Goal: Task Accomplishment & Management: Complete application form

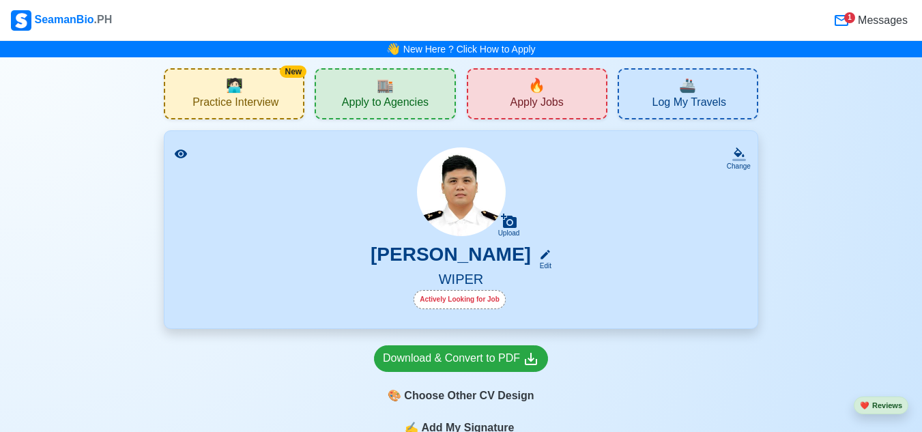
click at [356, 101] on span "Apply to Agencies" at bounding box center [385, 104] width 87 height 17
click at [512, 93] on div "🔥 Apply Jobs" at bounding box center [537, 93] width 141 height 51
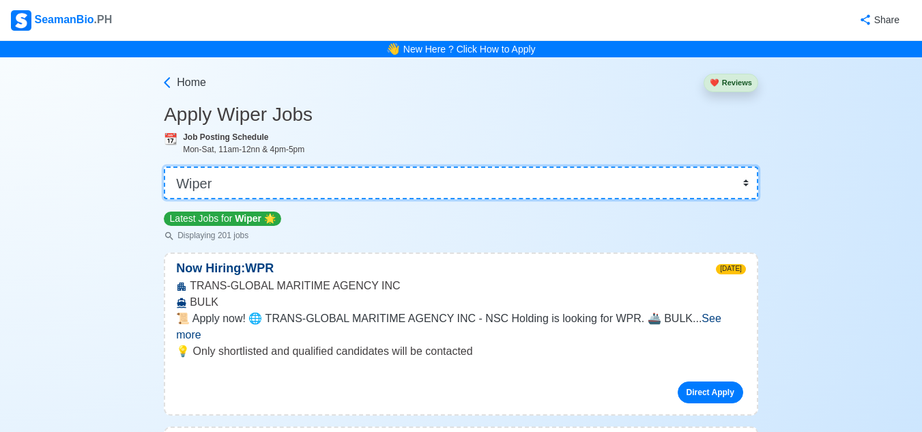
click at [463, 180] on select "👉 Select Rank or Position Master Chief Officer 2nd Officer 3rd Officer Junior O…" at bounding box center [461, 182] width 594 height 33
select select "[PERSON_NAME]"
click at [165, 166] on select "👉 Select Rank or Position Master Chief Officer 2nd Officer 3rd Officer Junior O…" at bounding box center [461, 182] width 594 height 33
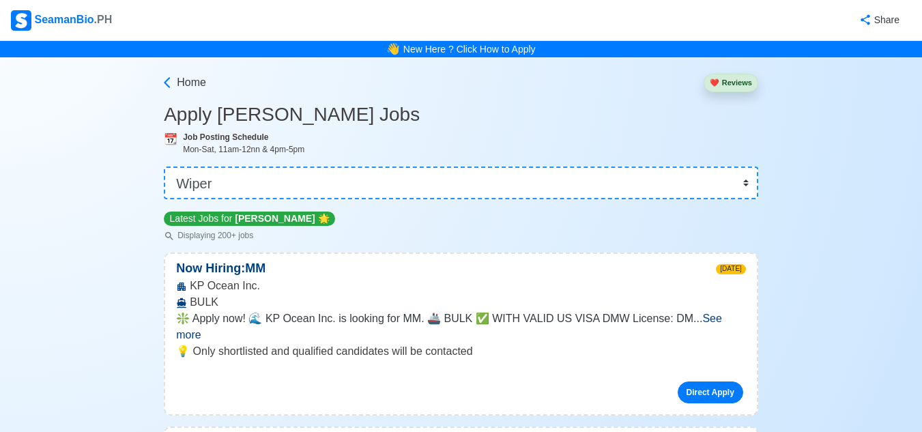
click at [715, 316] on span "See more" at bounding box center [449, 327] width 546 height 28
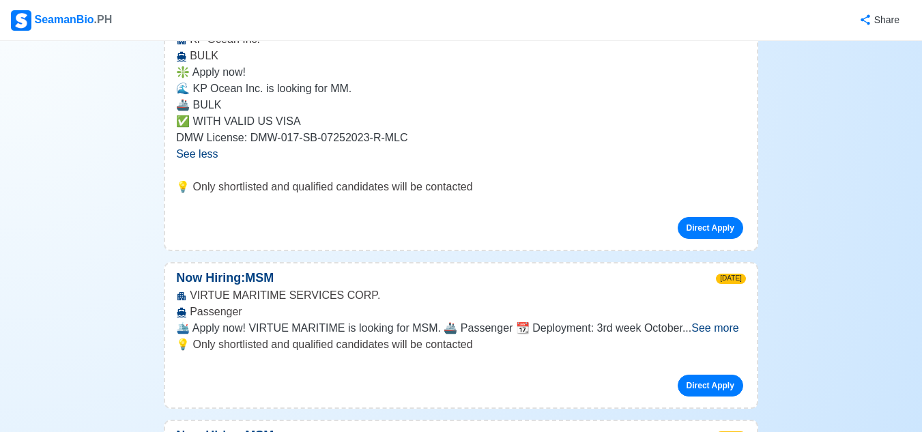
scroll to position [273, 0]
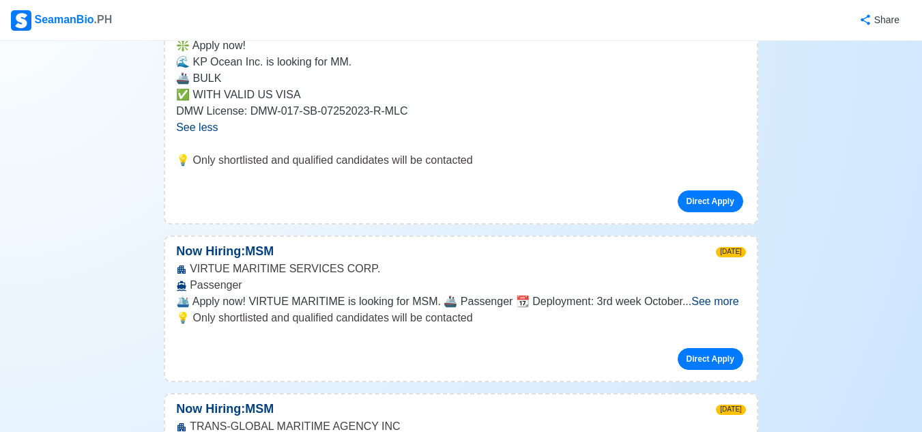
click at [710, 300] on span "See more" at bounding box center [714, 301] width 47 height 12
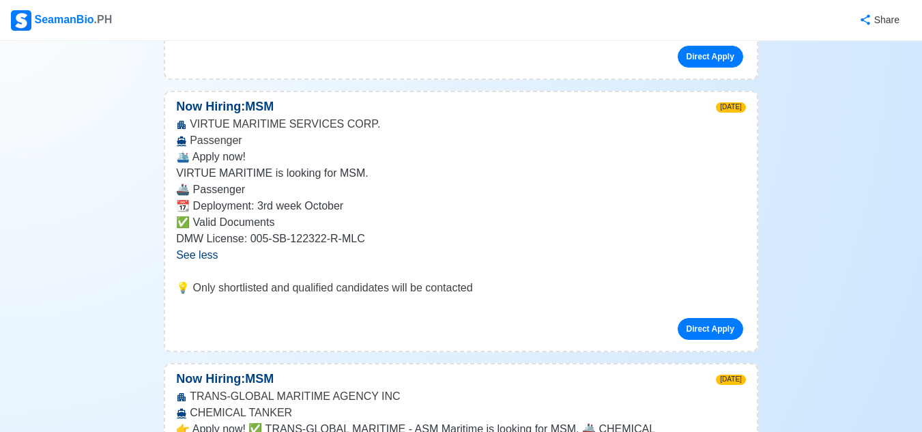
scroll to position [546, 0]
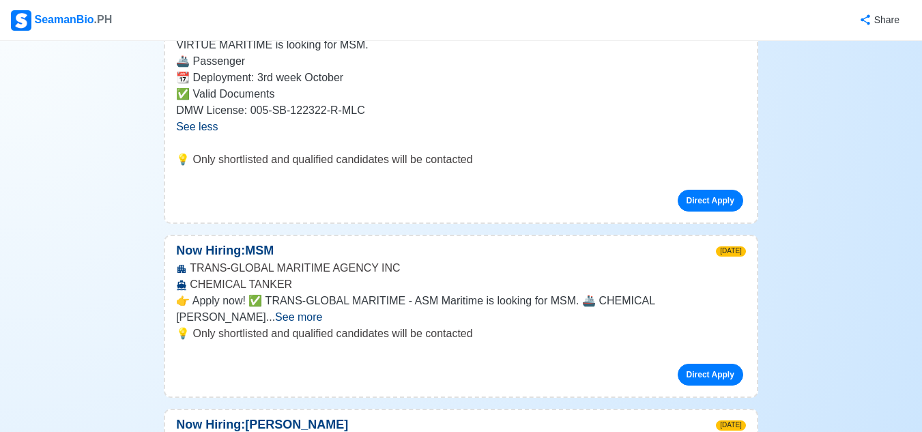
click at [322, 311] on span "See more" at bounding box center [298, 317] width 47 height 12
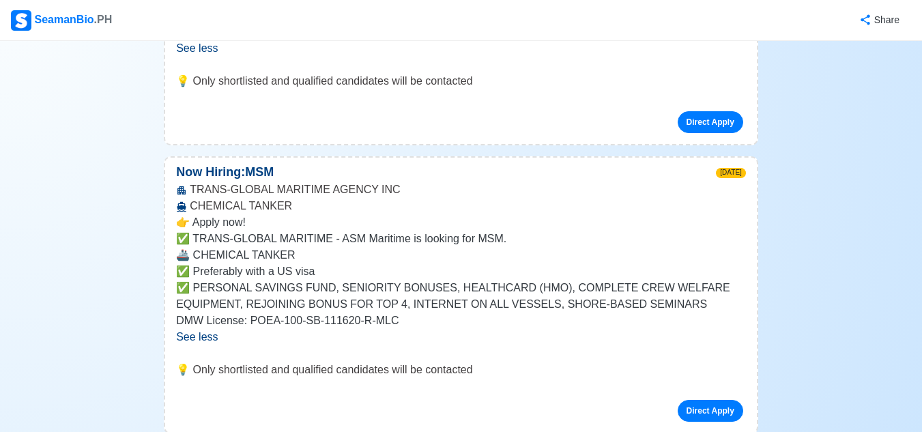
scroll to position [819, 0]
